Goal: Transaction & Acquisition: Purchase product/service

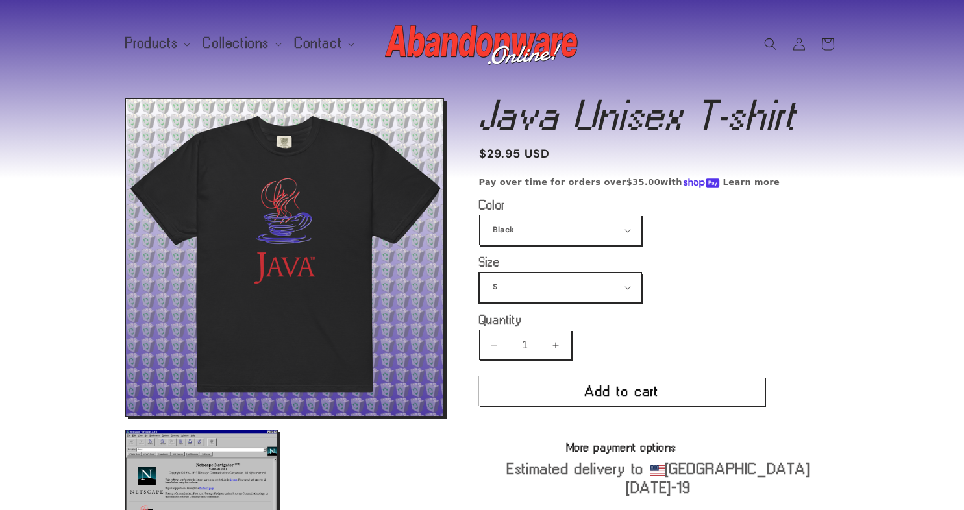
click at [546, 291] on select "S M L XL 2XL 3XL 4XL" at bounding box center [560, 287] width 161 height 29
select select "M"
click at [480, 273] on select "S M L XL 2XL 3XL 4XL" at bounding box center [560, 287] width 161 height 29
click at [550, 385] on button "Add to cart" at bounding box center [622, 391] width 286 height 29
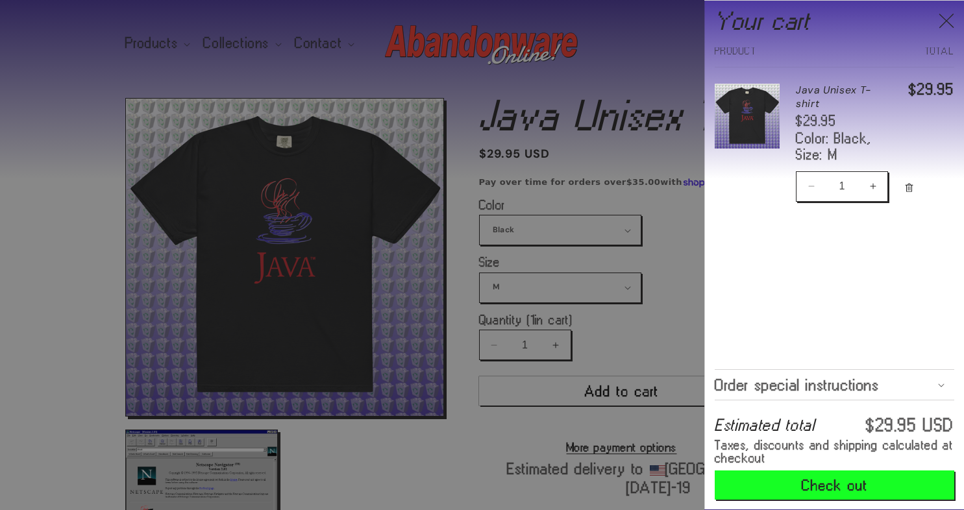
click at [794, 385] on span "Order special instructions" at bounding box center [797, 385] width 165 height 10
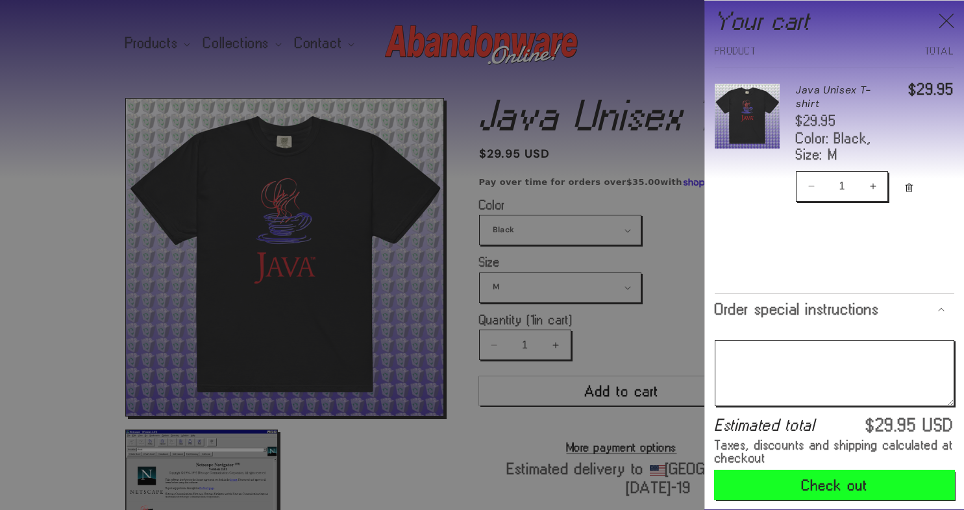
click at [796, 494] on button "Check out" at bounding box center [835, 485] width 240 height 29
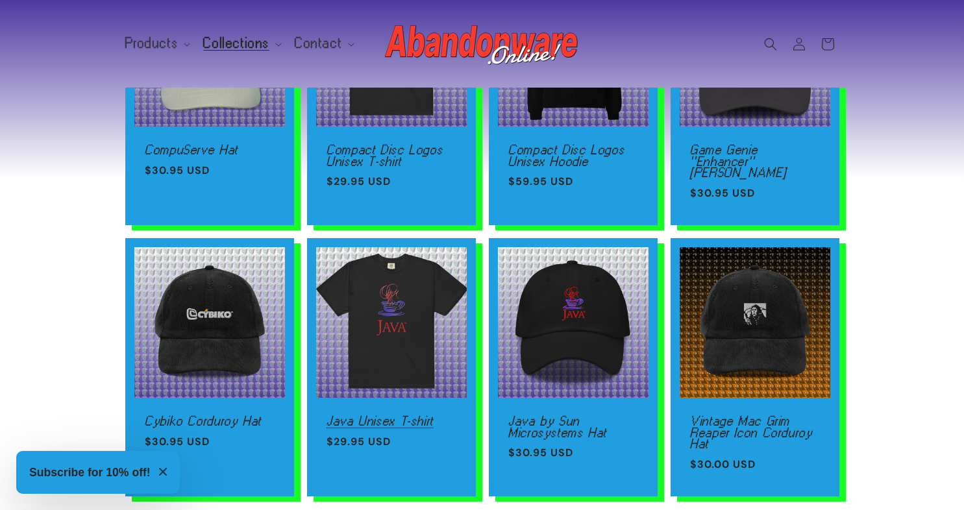
scroll to position [185, 0]
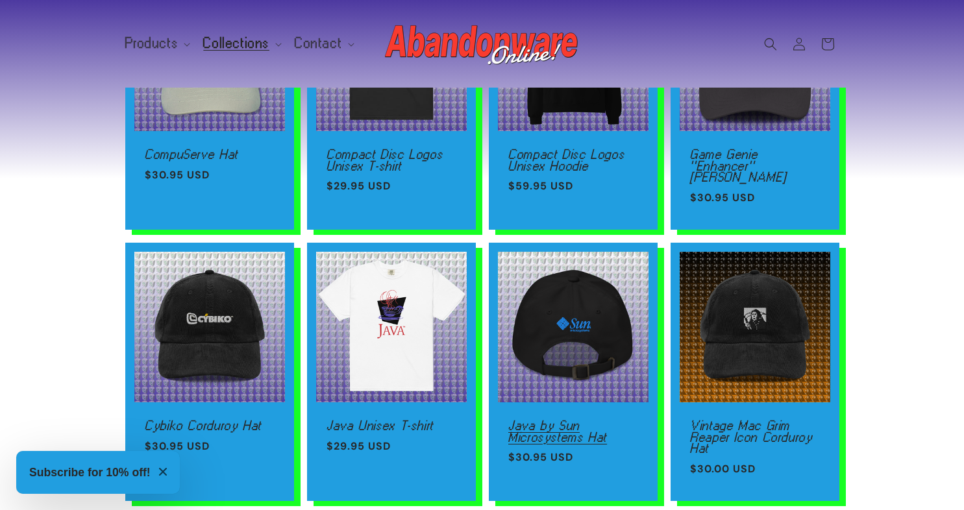
click at [580, 420] on link "Java by Sun Microsystems Hat" at bounding box center [573, 431] width 130 height 23
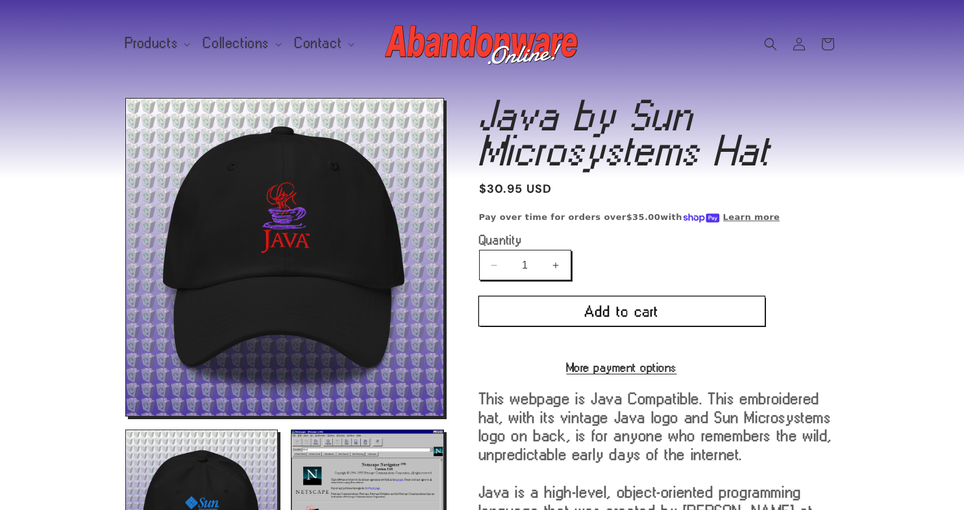
click at [614, 312] on button "Add to cart" at bounding box center [622, 311] width 286 height 29
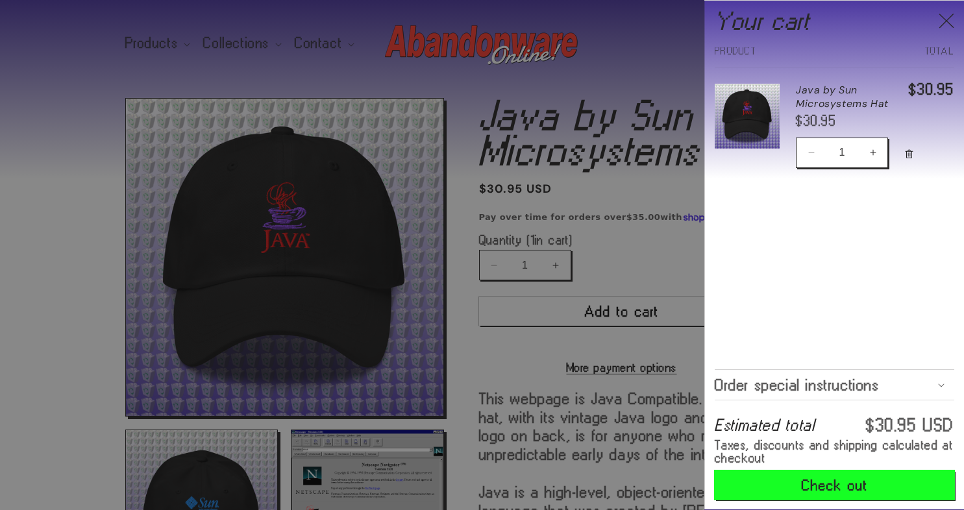
click at [792, 486] on button "Check out" at bounding box center [835, 485] width 240 height 29
